Goal: Use online tool/utility: Use online tool/utility

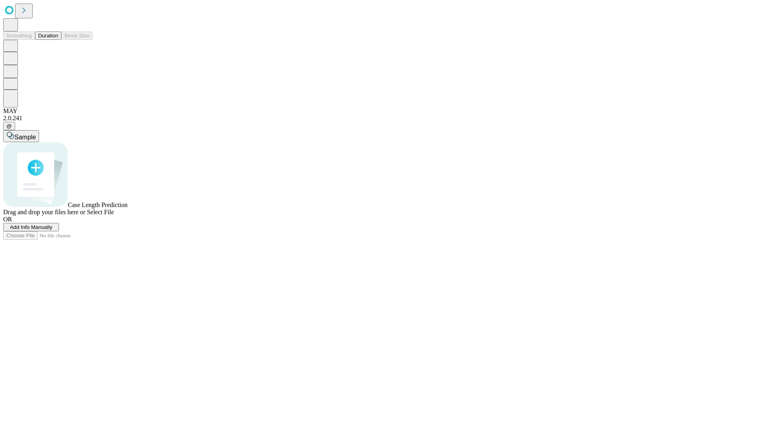
click at [58, 40] on button "Duration" at bounding box center [48, 35] width 26 height 8
click at [114, 216] on span "Select File" at bounding box center [100, 212] width 27 height 7
